Goal: Transaction & Acquisition: Purchase product/service

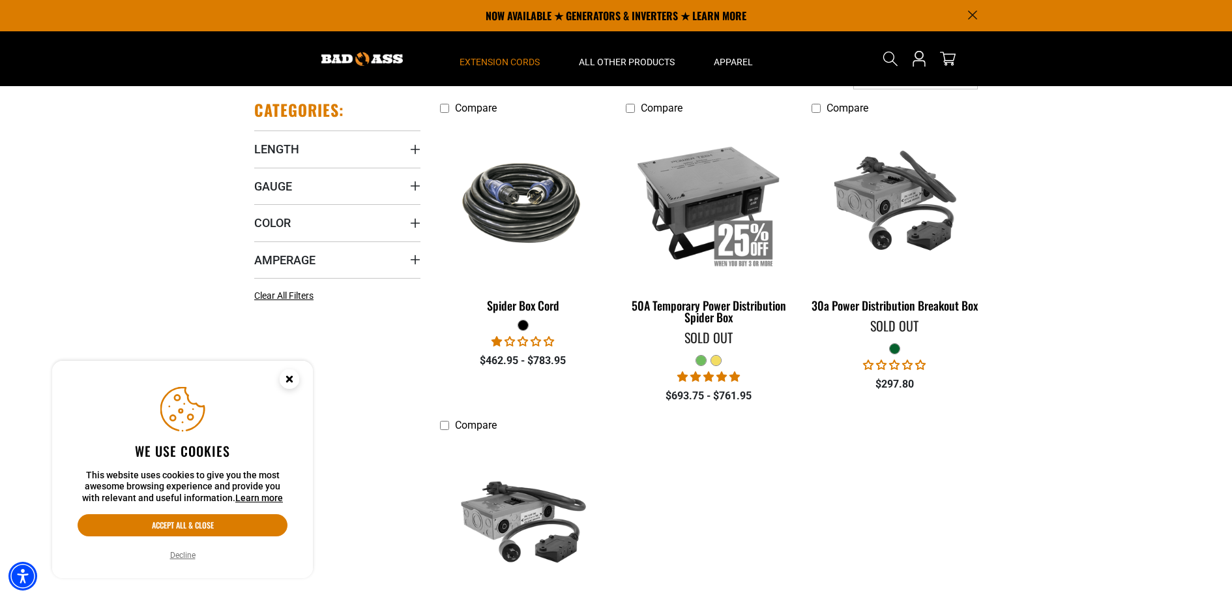
scroll to position [248, 0]
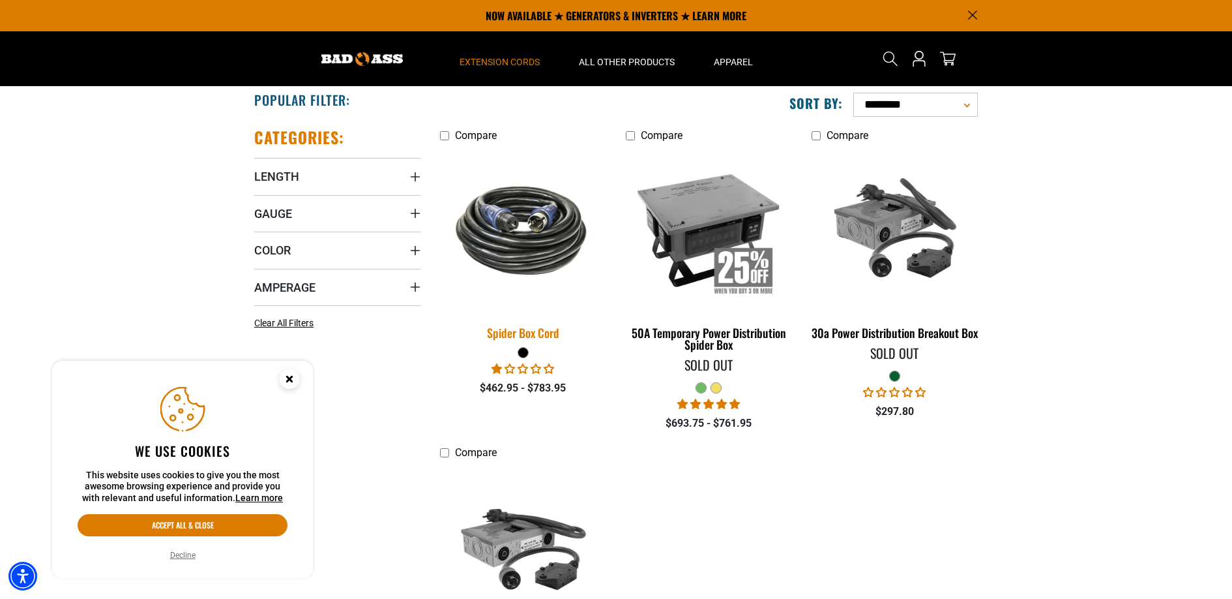
click at [508, 250] on img at bounding box center [523, 230] width 183 height 112
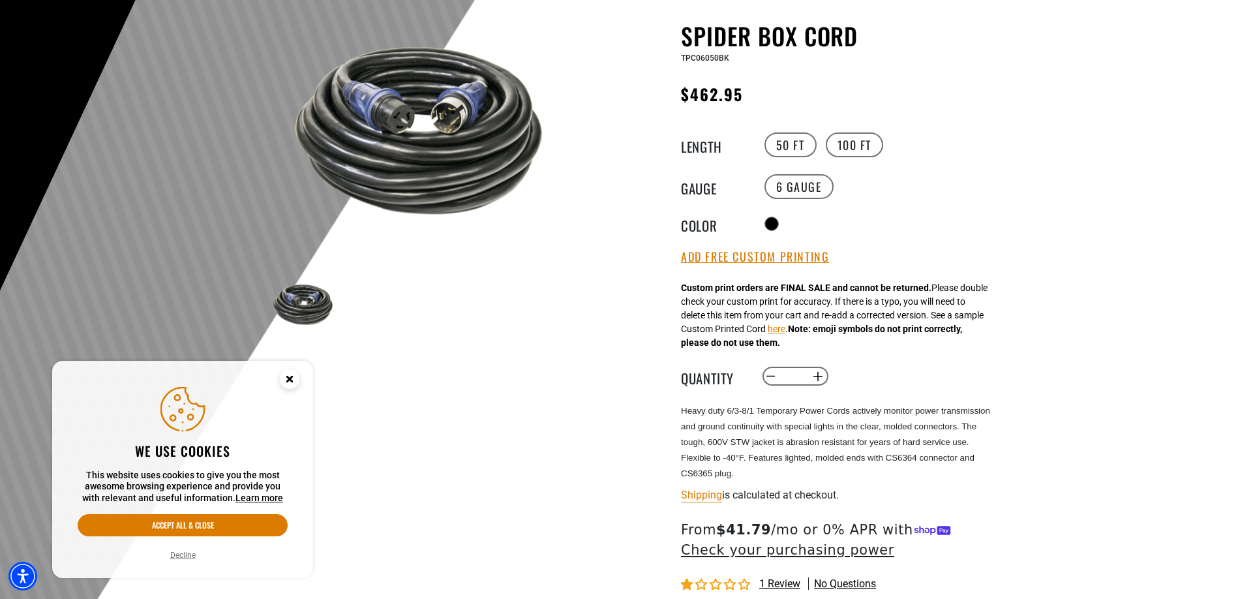
scroll to position [119, 0]
click at [839, 149] on label "100 FT" at bounding box center [855, 144] width 58 height 25
click at [739, 290] on strong "Custom print orders are FINAL SALE and cannot be returned." at bounding box center [806, 287] width 250 height 10
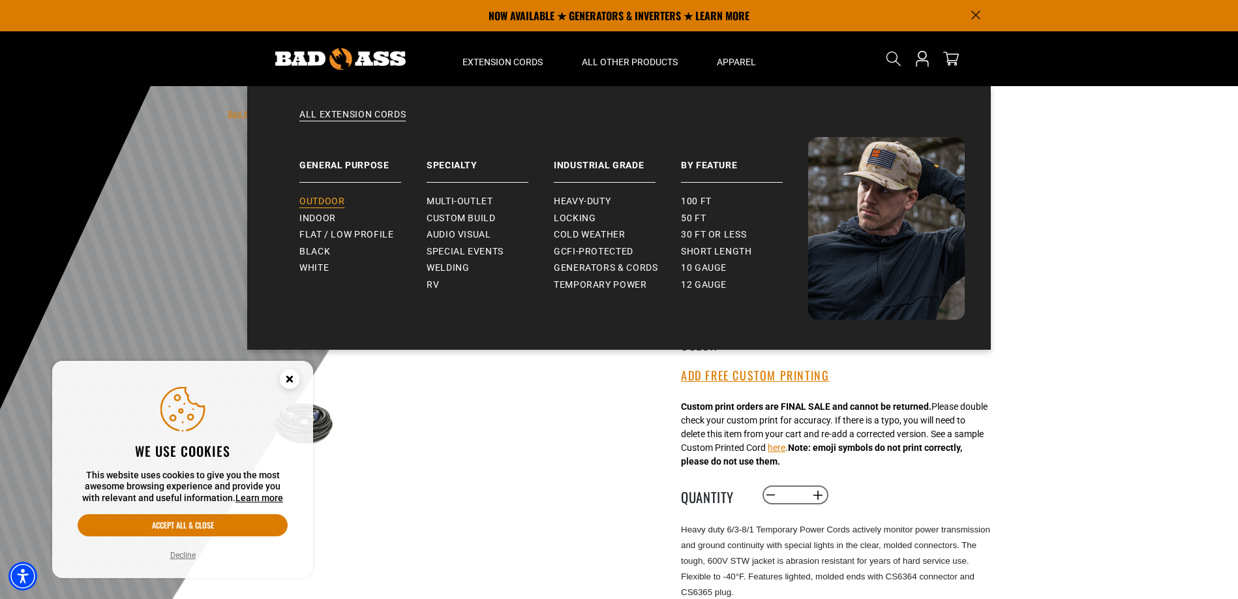
click at [333, 202] on span "Outdoor" at bounding box center [321, 202] width 45 height 12
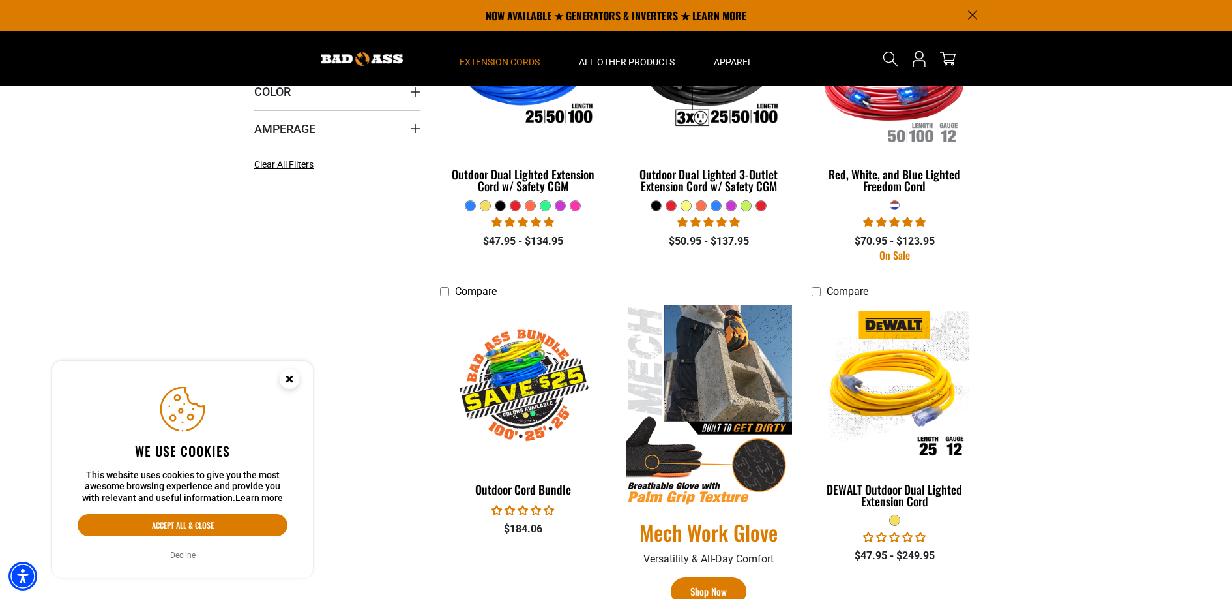
scroll to position [251, 0]
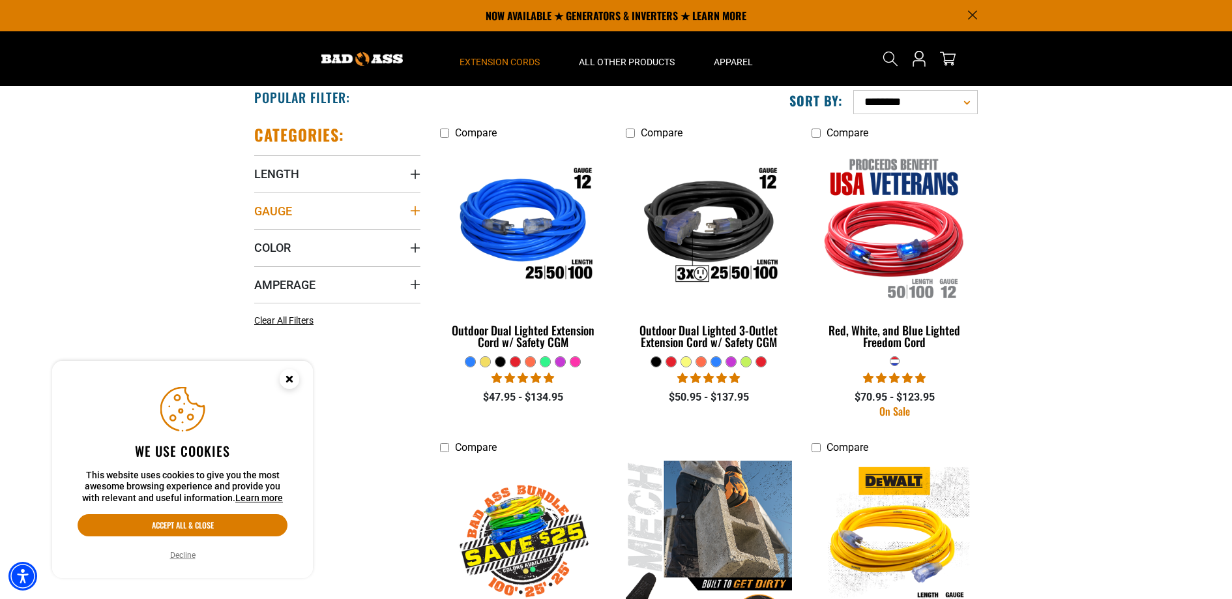
click at [334, 215] on summary "Gauge" at bounding box center [337, 210] width 166 height 37
click at [259, 235] on icon at bounding box center [259, 237] width 10 height 17
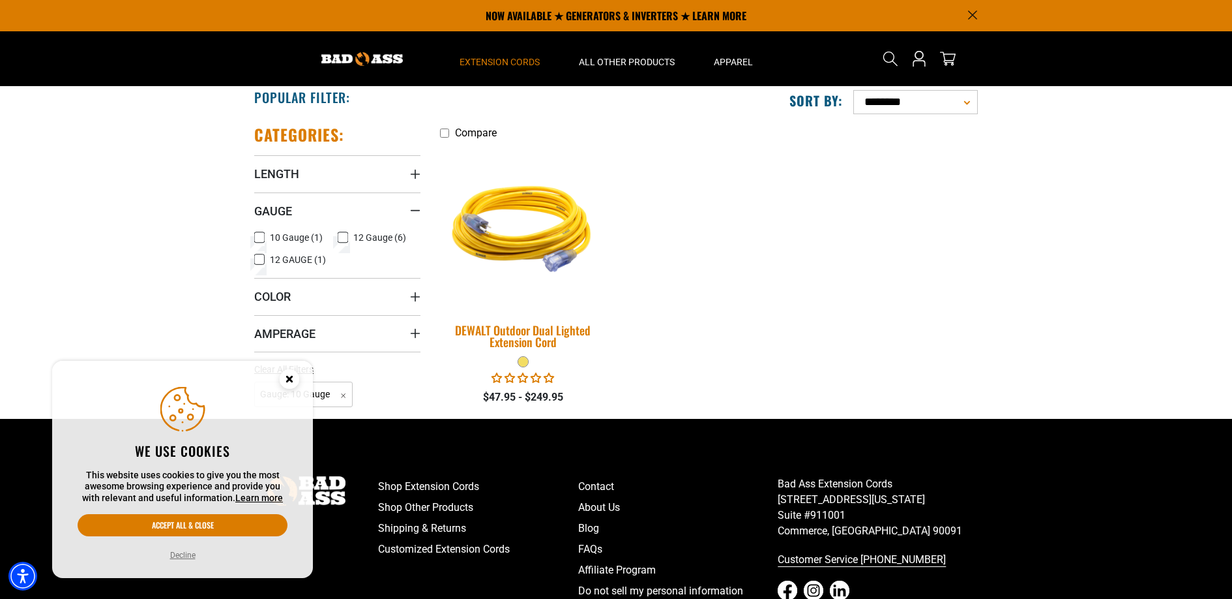
click at [514, 316] on link "DEWALT Outdoor Dual Lighted Extension Cord" at bounding box center [523, 250] width 166 height 210
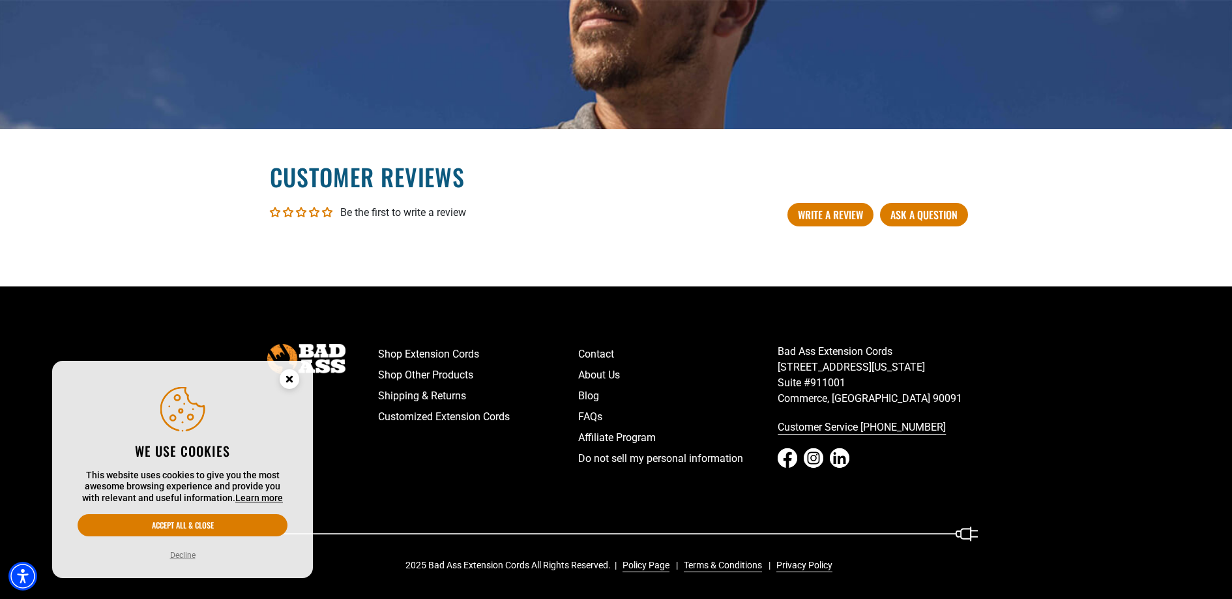
scroll to position [1990, 0]
